Goal: Share content

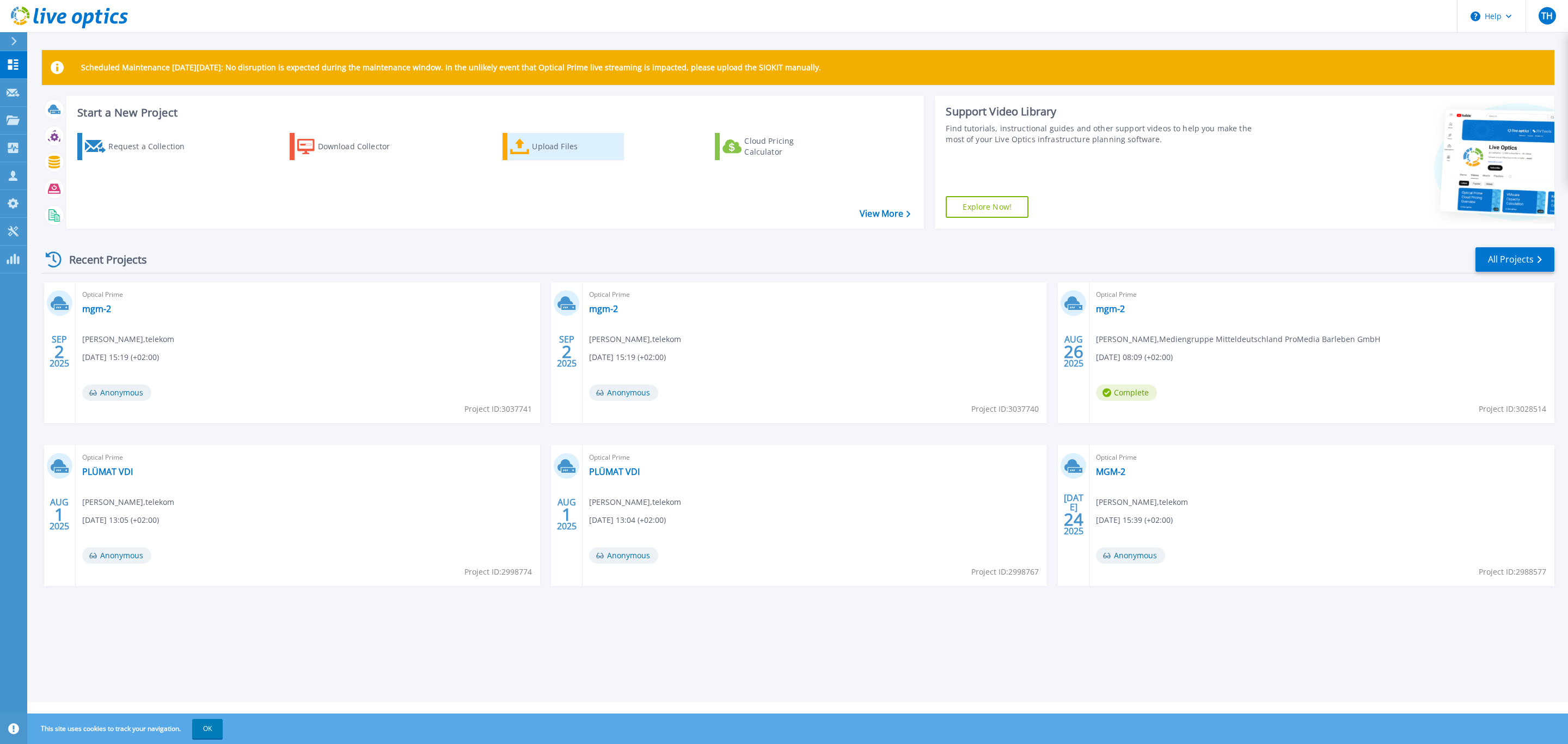
click at [565, 157] on div "Upload Files" at bounding box center [575, 147] width 87 height 22
click at [570, 137] on div "Upload Files" at bounding box center [575, 147] width 87 height 22
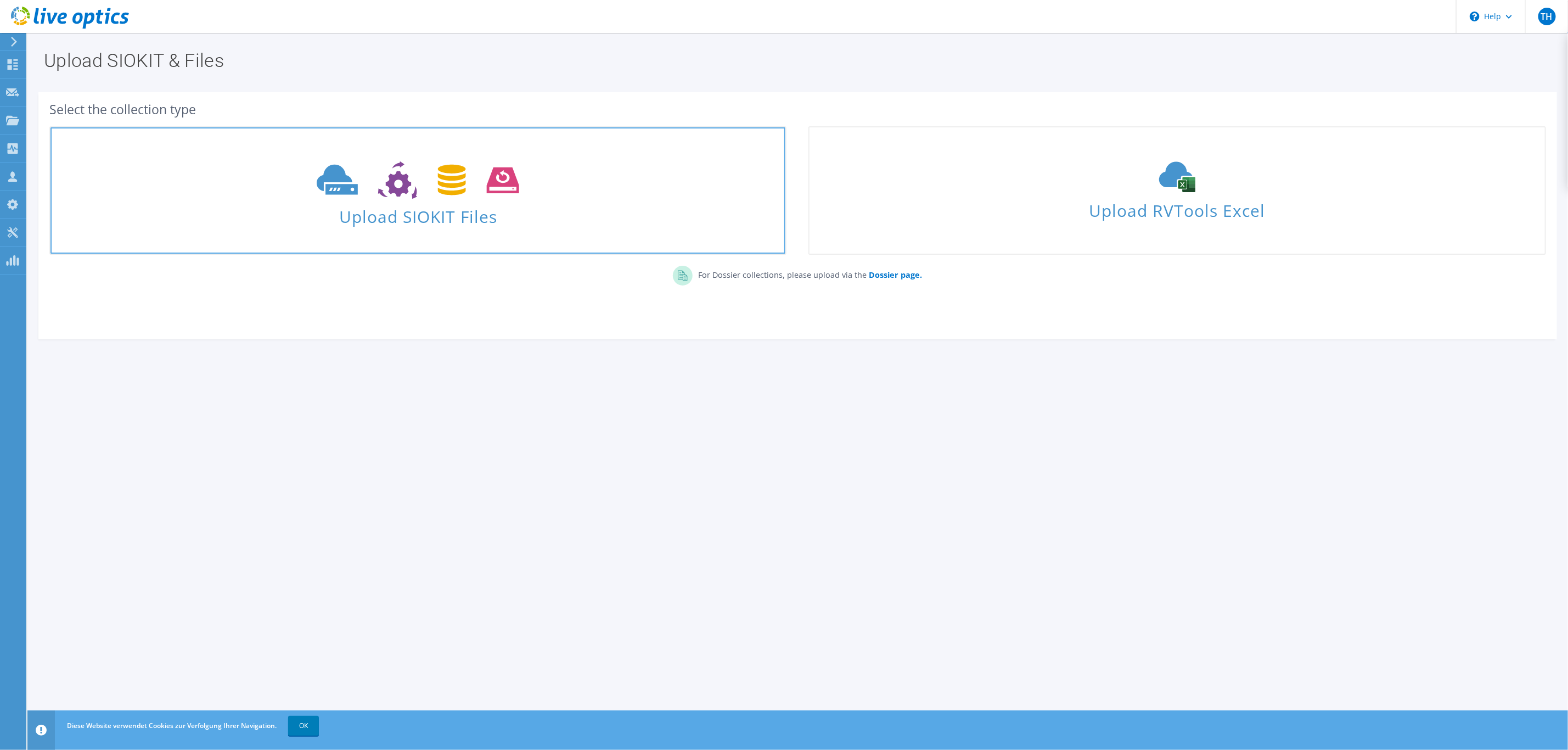
click at [492, 234] on link "Upload SIOKIT Files" at bounding box center [417, 190] width 737 height 128
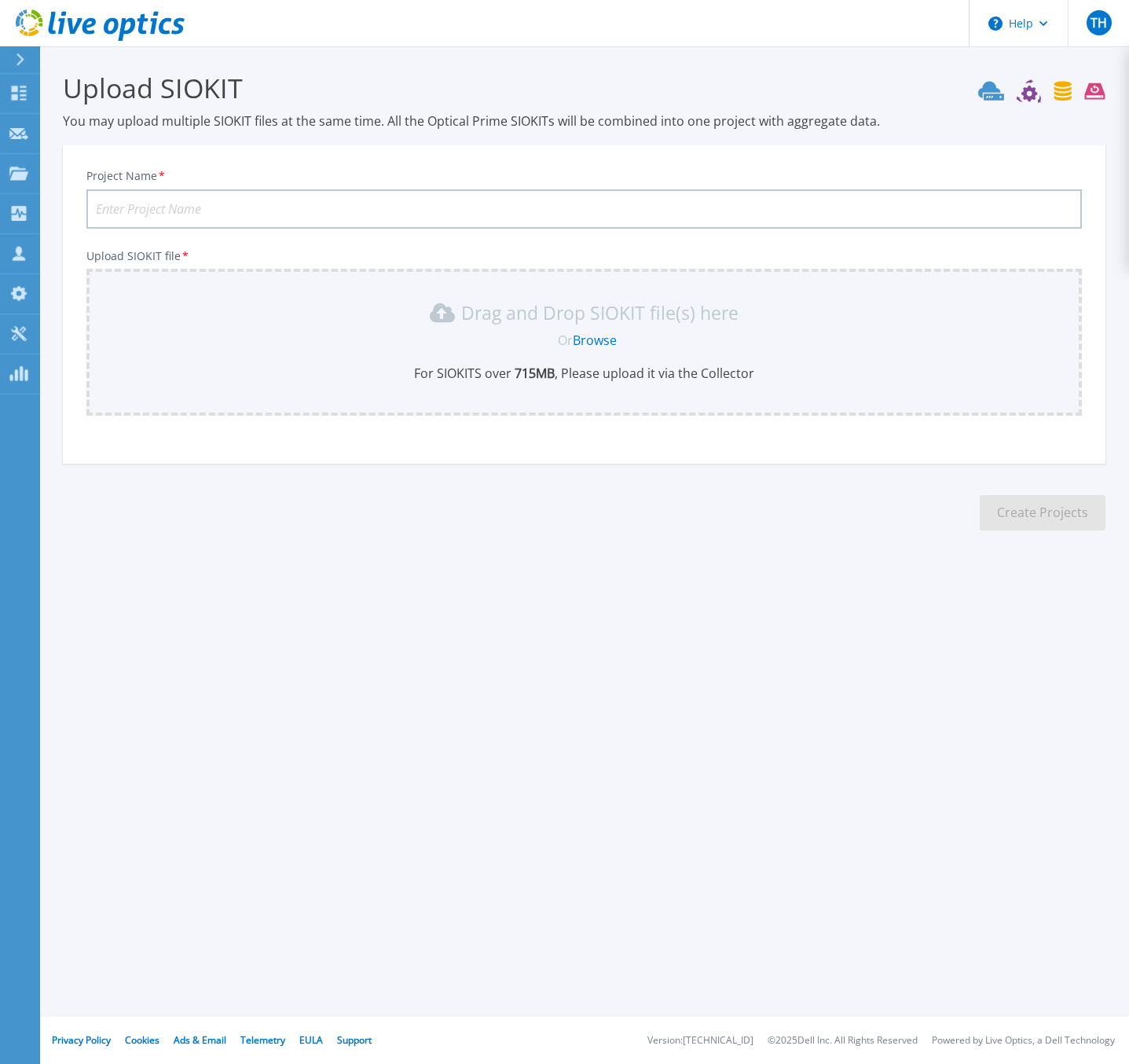
click at [602, 336] on link "Browse" at bounding box center [595, 340] width 44 height 18
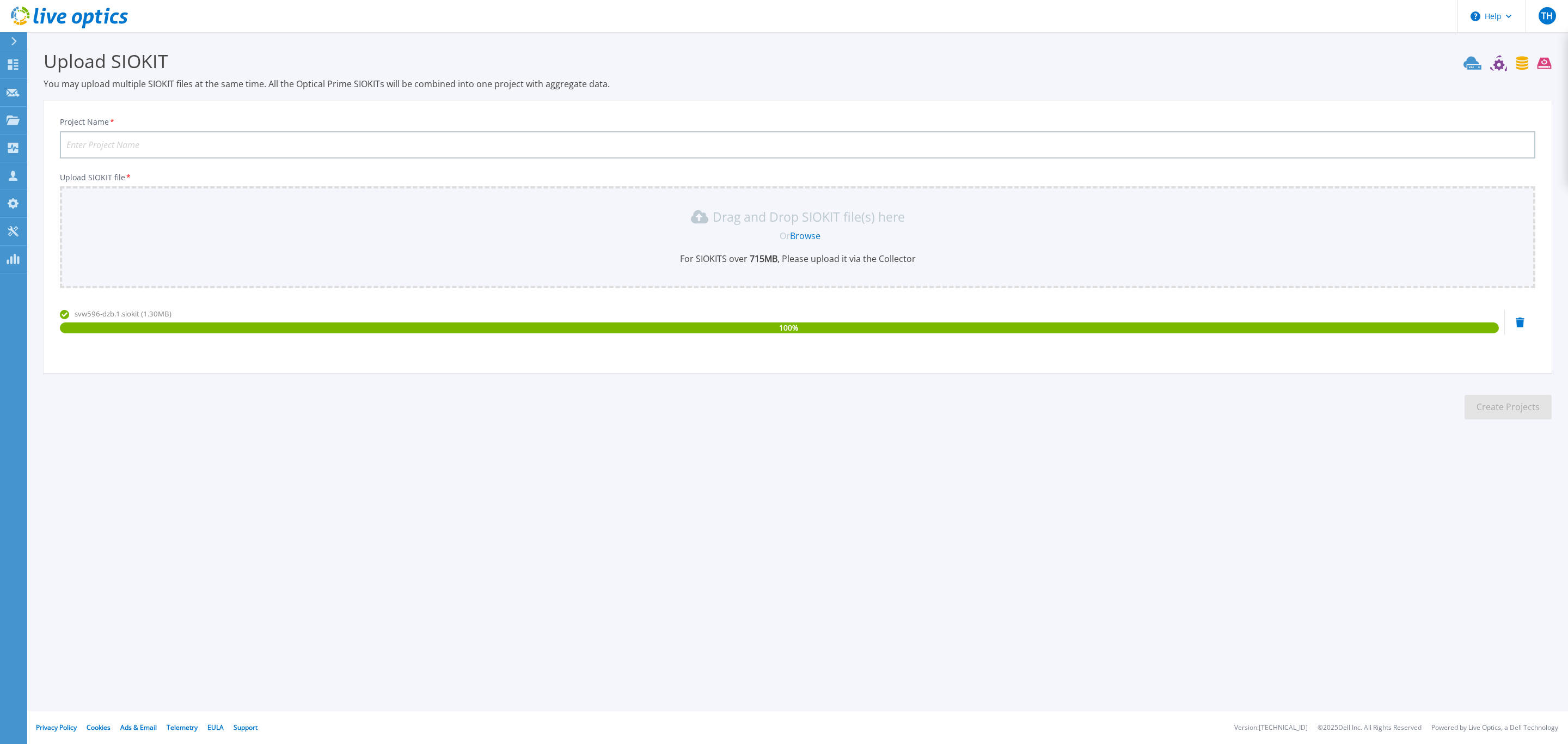
click at [192, 142] on input "Project Name *" at bounding box center [797, 145] width 1475 height 27
type input "Mbm Oracle"
click at [1479, 398] on button "Create Projects" at bounding box center [1508, 407] width 87 height 24
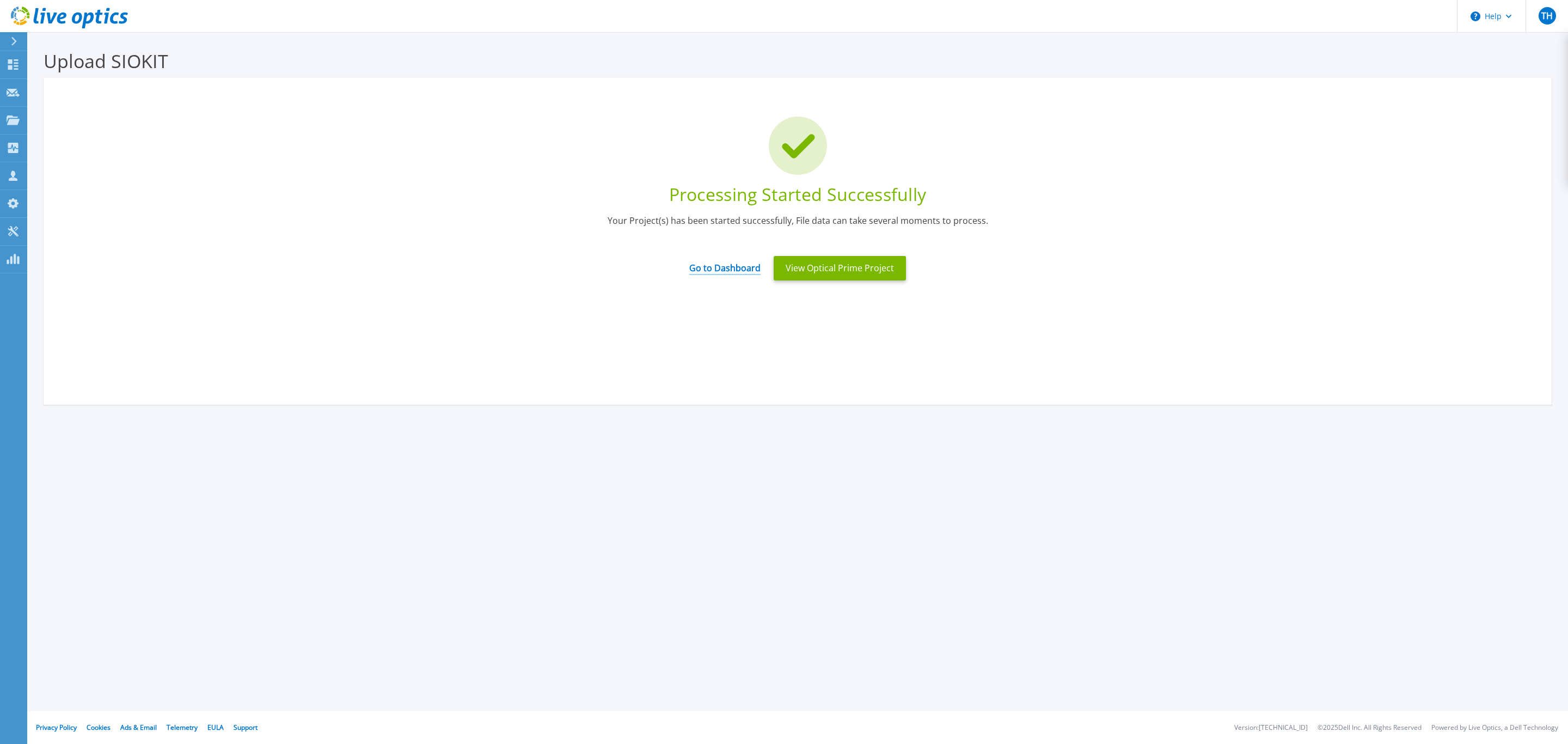
click at [746, 261] on link "Go to Dashboard" at bounding box center [724, 264] width 71 height 21
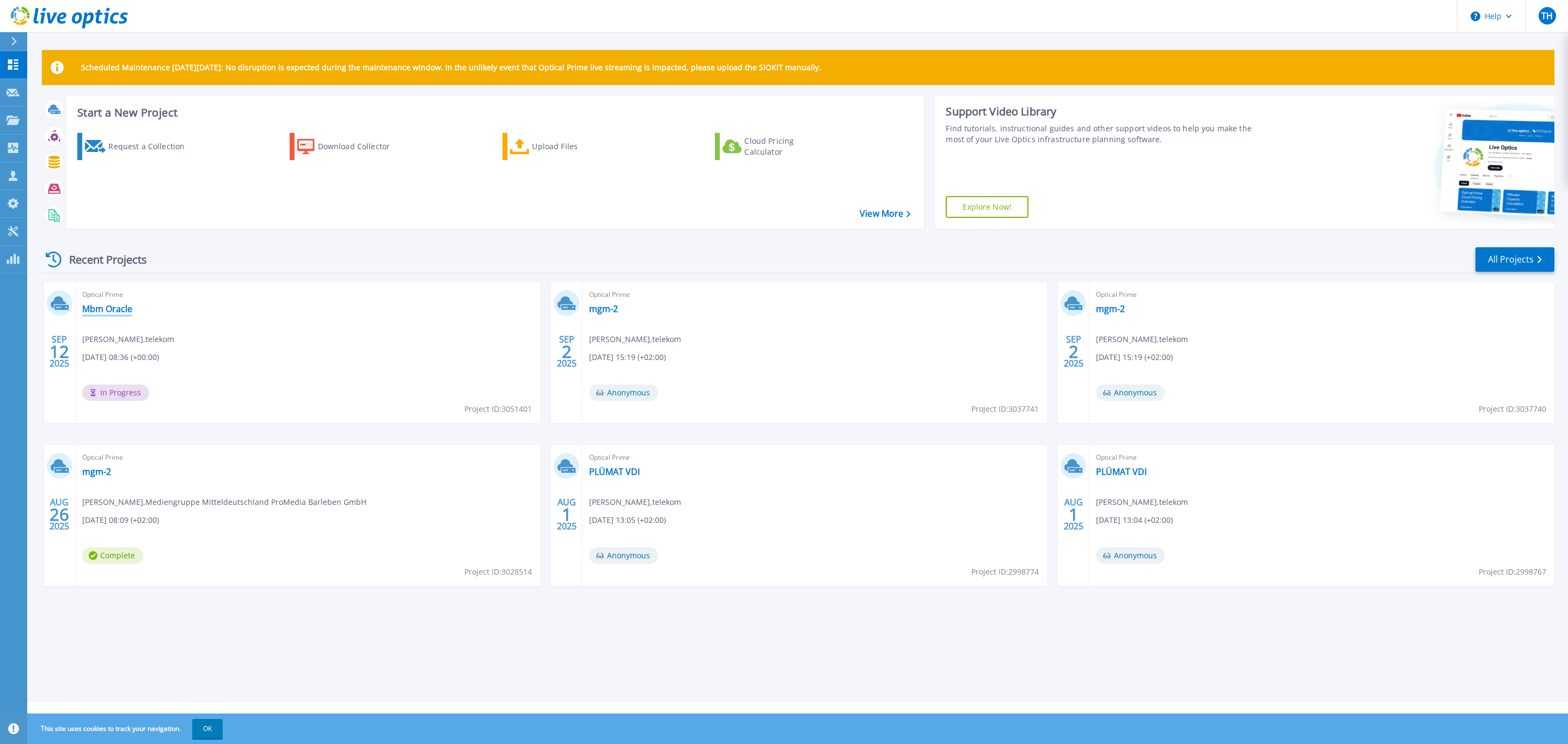
click at [110, 311] on link "Mbm Oracle" at bounding box center [107, 309] width 50 height 11
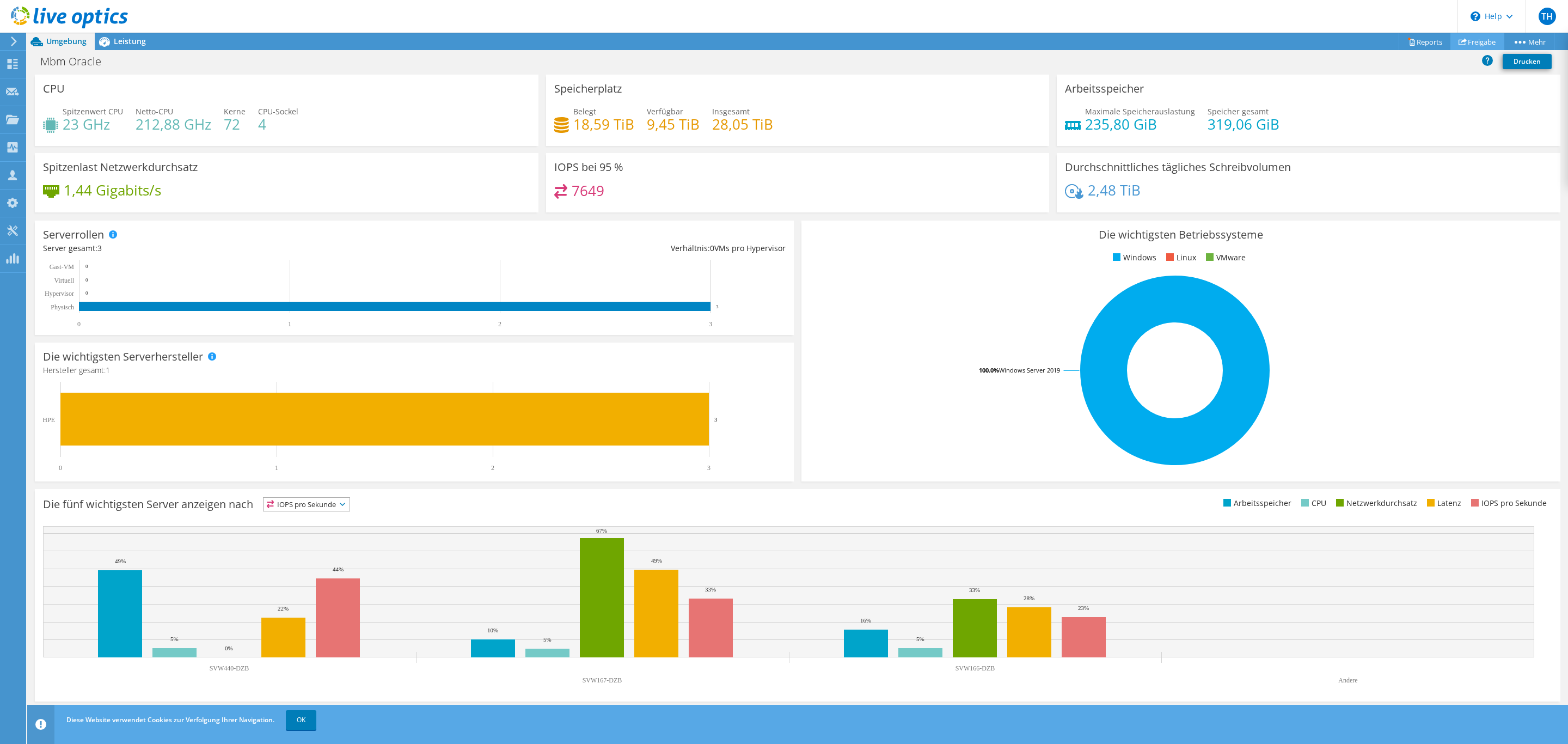
click at [1467, 44] on link "Freigabe" at bounding box center [1477, 42] width 54 height 17
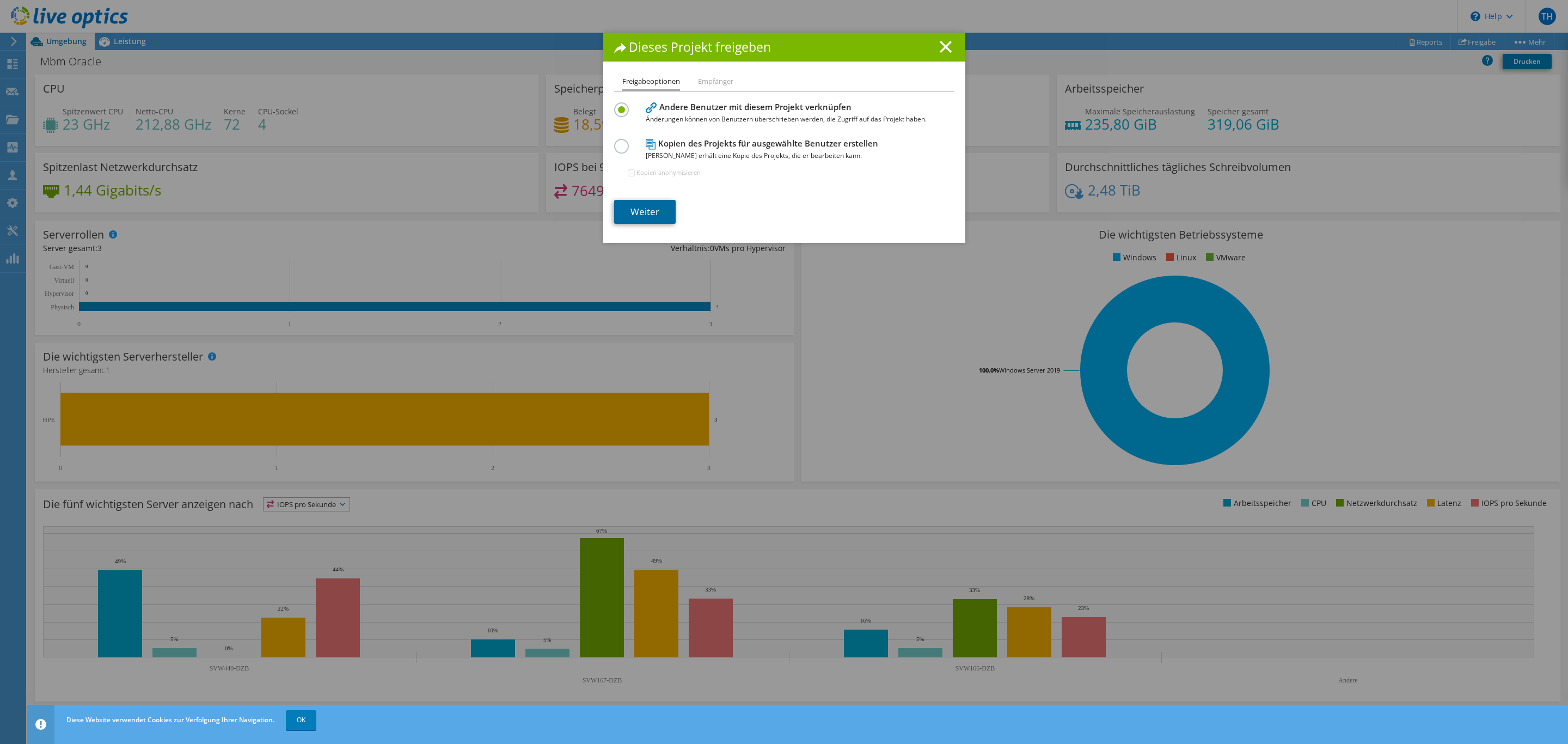
click at [642, 208] on link "Weiter" at bounding box center [645, 211] width 61 height 24
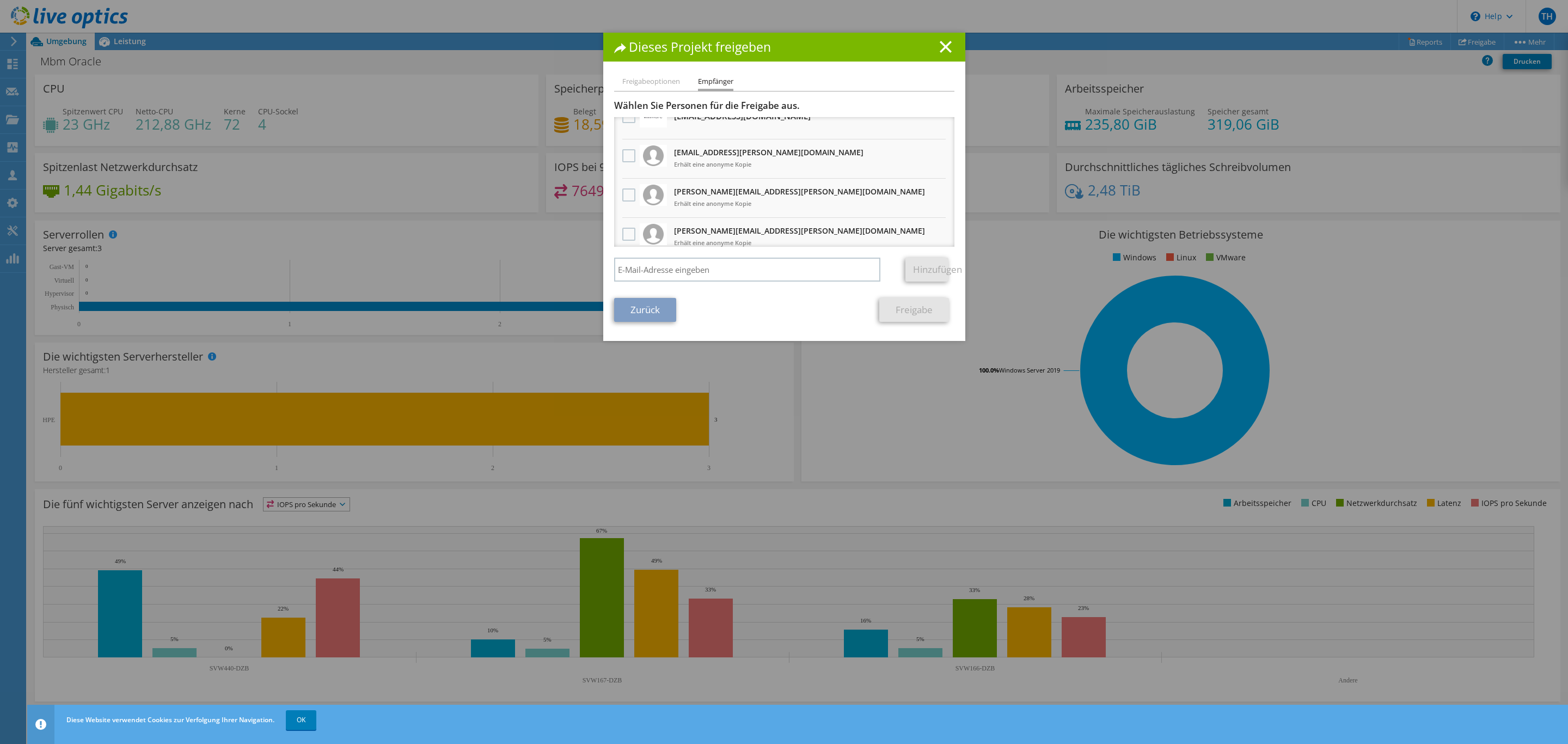
scroll to position [102, 0]
click at [625, 149] on label at bounding box center [630, 149] width 16 height 13
click at [0, 0] on input "checkbox" at bounding box center [0, 0] width 0 height 0
click at [914, 311] on link "Freigabe" at bounding box center [914, 309] width 69 height 24
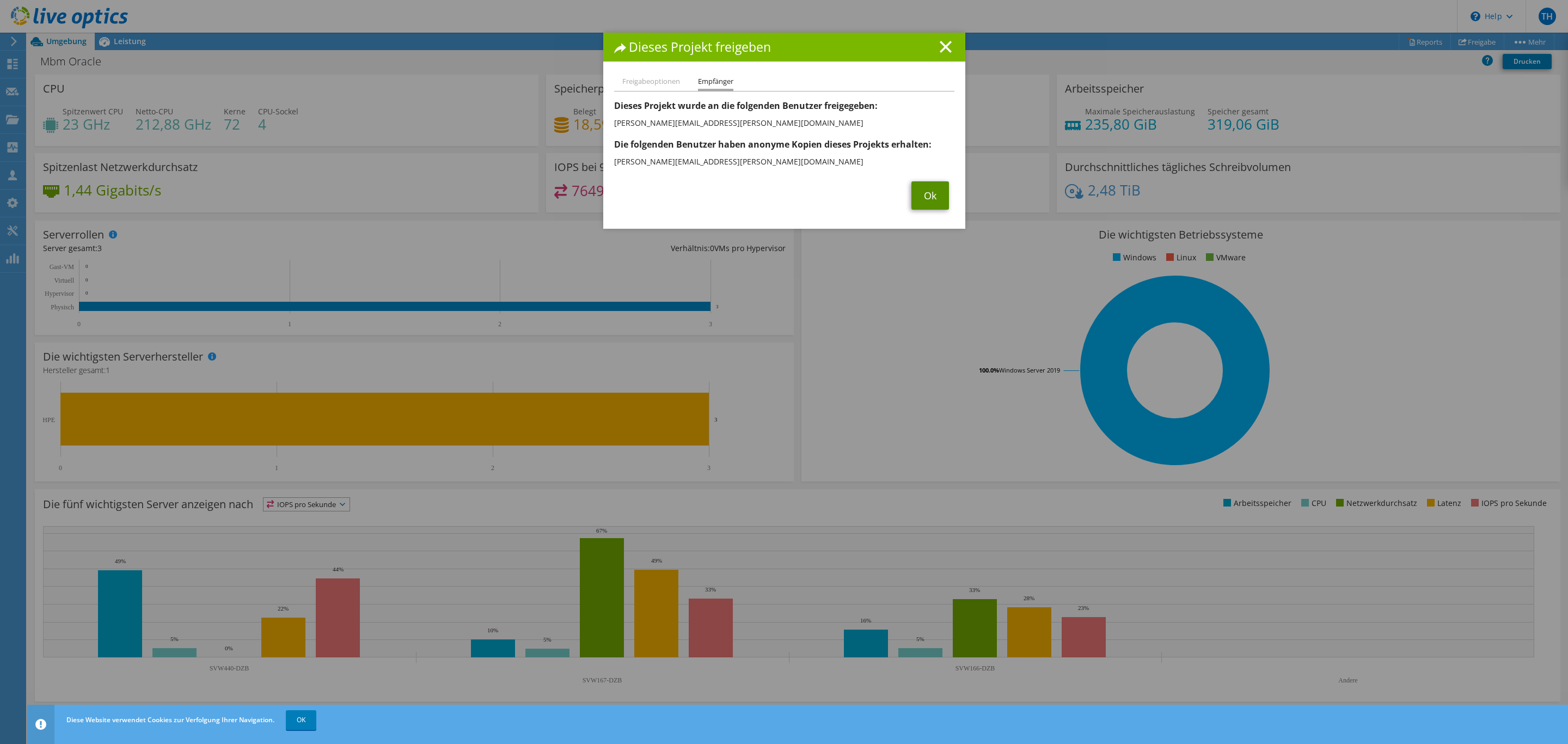
click at [914, 189] on link "Ok" at bounding box center [930, 195] width 38 height 29
